Goal: Transaction & Acquisition: Obtain resource

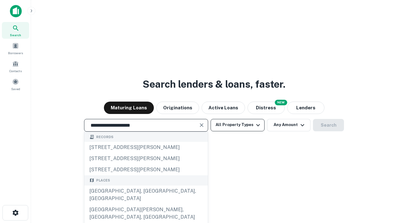
click at [146, 204] on div "[GEOGRAPHIC_DATA], [GEOGRAPHIC_DATA], [GEOGRAPHIC_DATA]" at bounding box center [145, 195] width 123 height 19
type input "**********"
click at [238, 125] on button "All Property Types" at bounding box center [238, 125] width 54 height 12
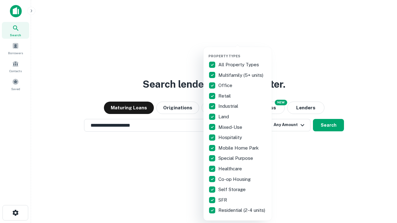
click at [243, 52] on button "button" at bounding box center [242, 52] width 68 height 0
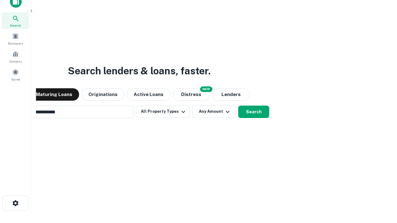
scroll to position [45, 176]
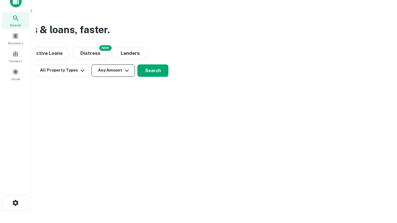
click at [113, 70] on button "Any Amount" at bounding box center [112, 71] width 43 height 12
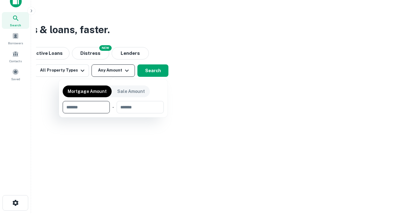
type input "*******"
click at [113, 114] on button "button" at bounding box center [113, 114] width 101 height 0
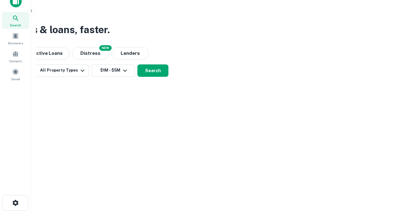
scroll to position [4, 114]
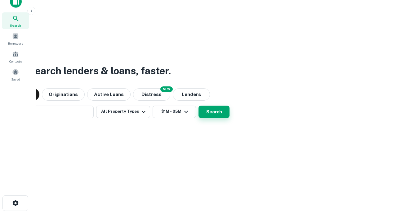
click at [198, 106] on button "Search" at bounding box center [213, 112] width 31 height 12
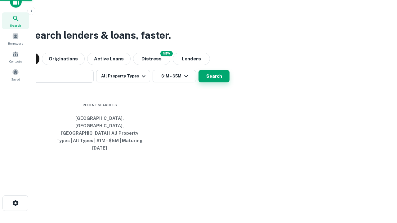
scroll to position [16, 176]
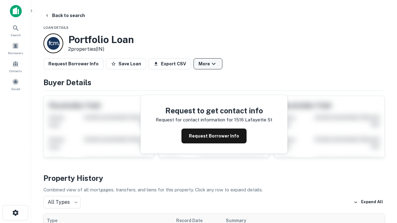
click at [208, 64] on button "More" at bounding box center [208, 63] width 29 height 11
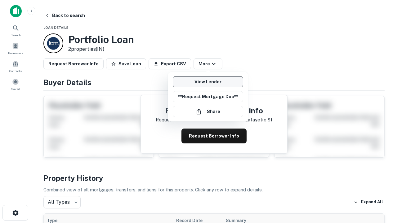
click at [208, 82] on link "View Lender" at bounding box center [208, 81] width 70 height 11
